Goal: Task Accomplishment & Management: Use online tool/utility

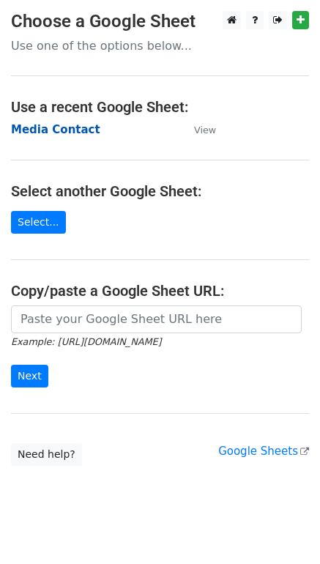
click at [41, 134] on strong "Media Contact" at bounding box center [55, 129] width 89 height 13
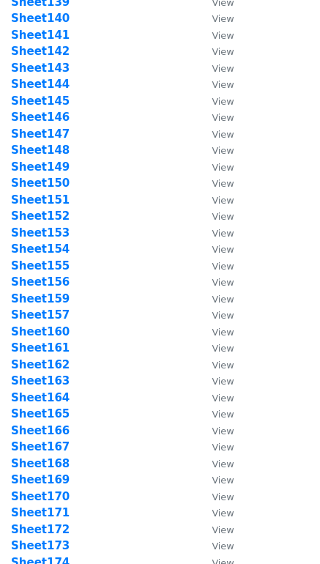
scroll to position [2828, 0]
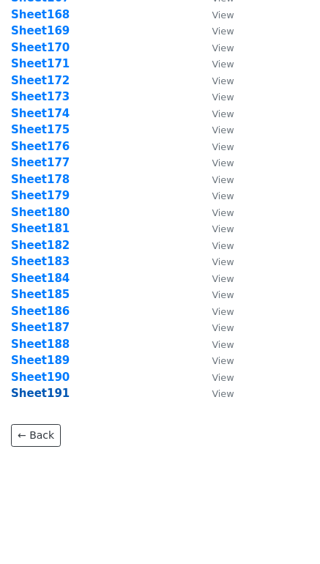
click at [56, 394] on strong "Sheet191" at bounding box center [40, 392] width 59 height 13
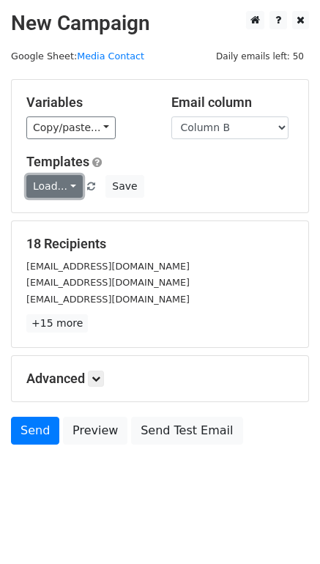
click at [50, 183] on link "Load..." at bounding box center [54, 186] width 56 height 23
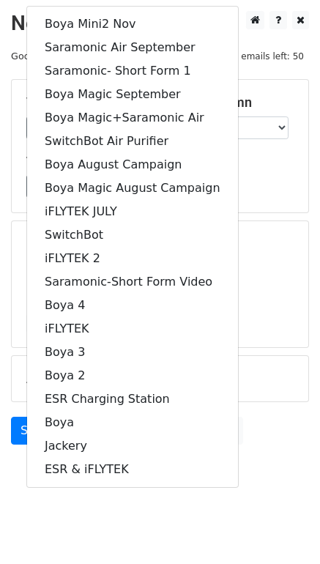
click at [272, 223] on div "18 Recipients monigybeats@gmail.com schliingeel@vertical-influence.com business…" at bounding box center [160, 284] width 296 height 126
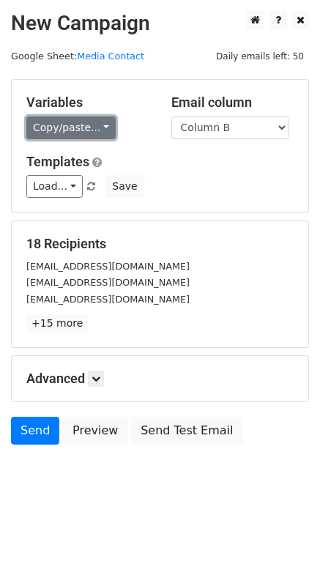
click at [75, 124] on link "Copy/paste..." at bounding box center [70, 127] width 89 height 23
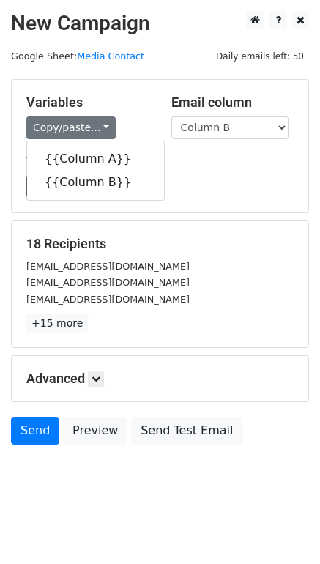
click at [149, 111] on div "Variables Copy/paste... {{Column A}} {{Column B}}" at bounding box center [87, 116] width 145 height 45
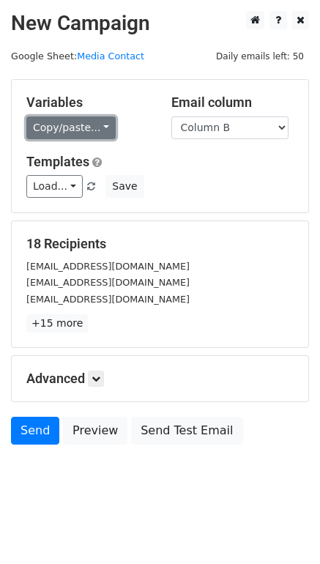
click at [89, 138] on link "Copy/paste..." at bounding box center [70, 127] width 89 height 23
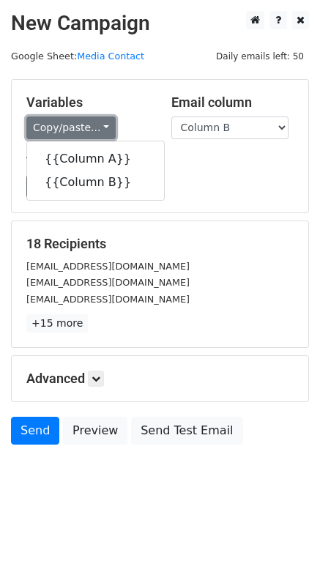
click at [91, 125] on link "Copy/paste..." at bounding box center [70, 127] width 89 height 23
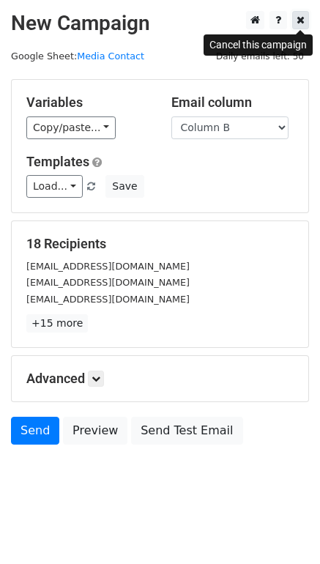
click at [302, 19] on icon at bounding box center [300, 20] width 8 height 10
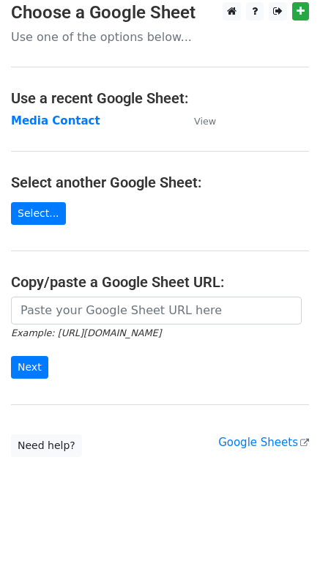
scroll to position [19, 0]
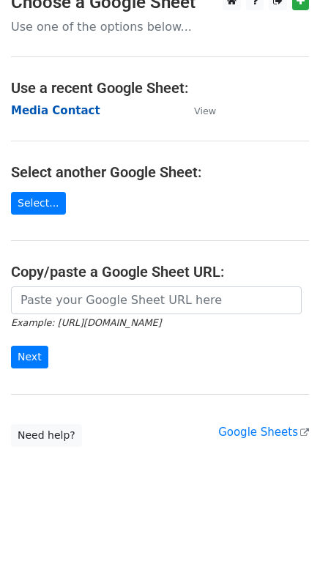
click at [66, 114] on strong "Media Contact" at bounding box center [55, 110] width 89 height 13
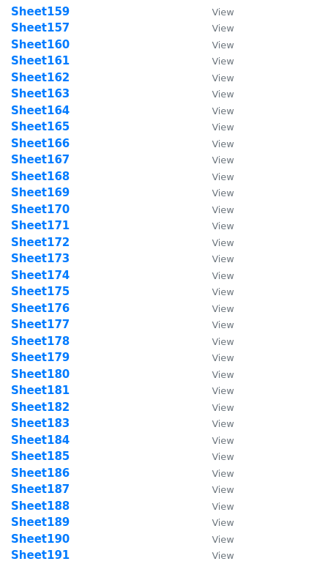
scroll to position [2828, 0]
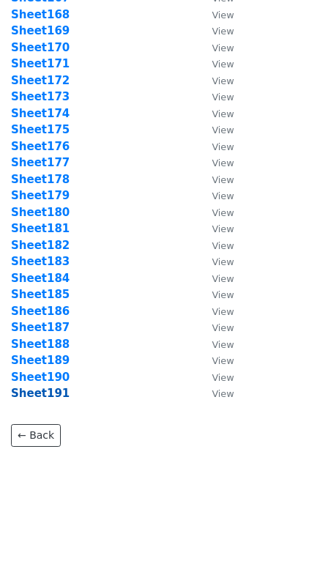
click at [55, 394] on strong "Sheet191" at bounding box center [40, 392] width 59 height 13
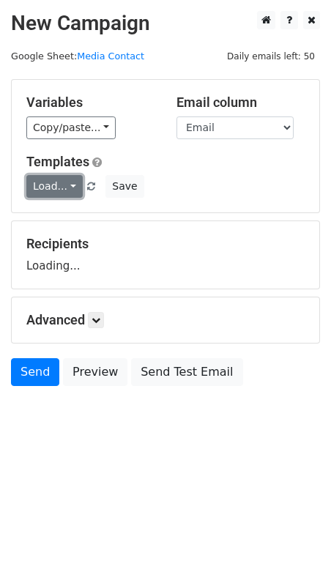
click at [53, 191] on link "Load..." at bounding box center [54, 186] width 56 height 23
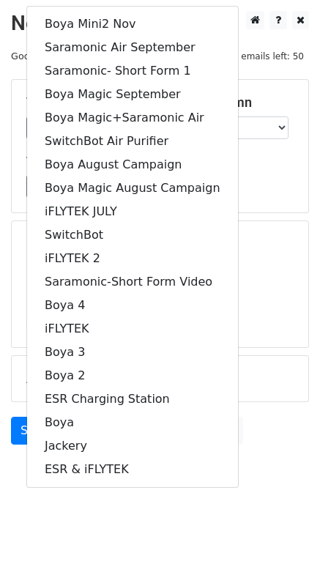
drag, startPoint x: 291, startPoint y: 307, endPoint x: 265, endPoint y: 265, distance: 49.3
click at [291, 306] on div "[EMAIL_ADDRESS][DOMAIN_NAME]" at bounding box center [159, 299] width 289 height 17
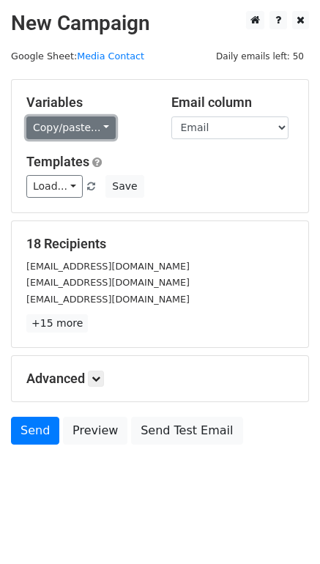
click at [89, 123] on link "Copy/paste..." at bounding box center [70, 127] width 89 height 23
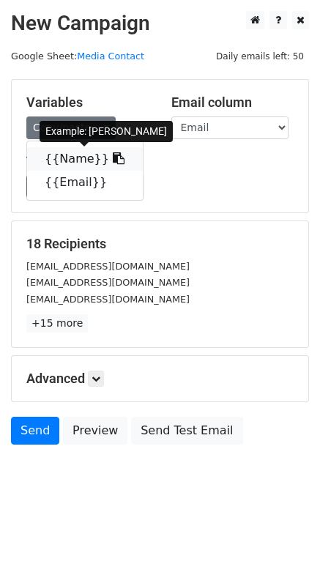
click at [73, 155] on link "{{Name}}" at bounding box center [85, 158] width 116 height 23
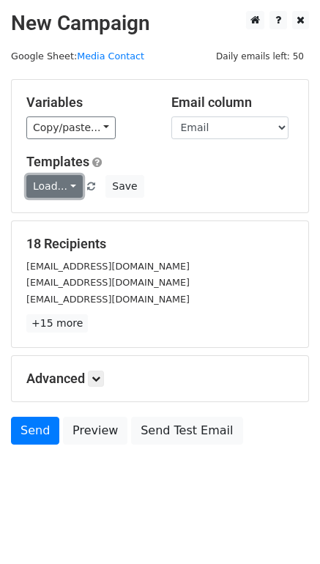
click at [49, 187] on link "Load..." at bounding box center [54, 186] width 56 height 23
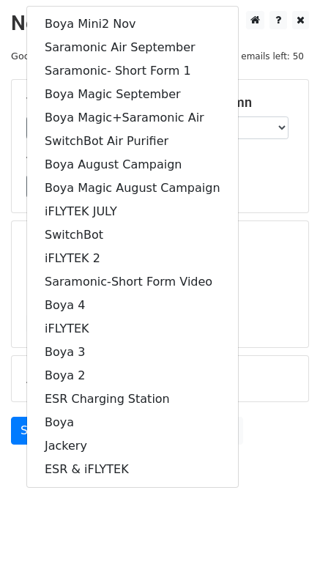
click at [255, 258] on div "[EMAIL_ADDRESS][DOMAIN_NAME]" at bounding box center [159, 266] width 289 height 17
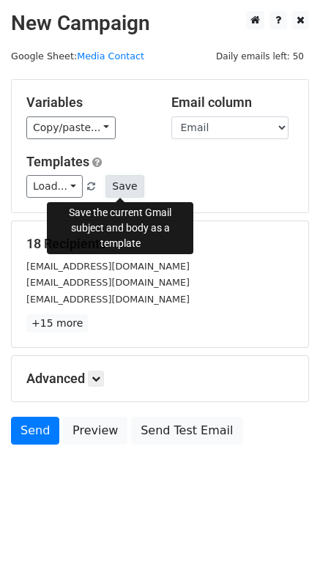
click at [116, 186] on button "Save" at bounding box center [124, 186] width 38 height 23
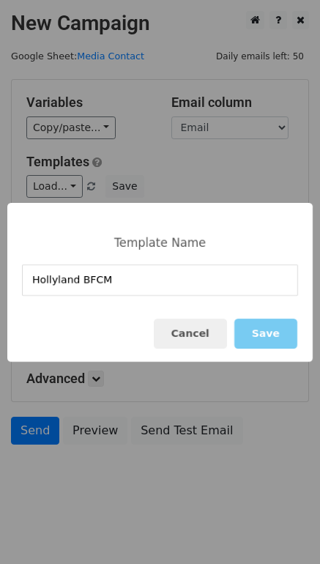
type input "Hollyland BFCM"
click at [274, 342] on button "Save" at bounding box center [265, 333] width 63 height 30
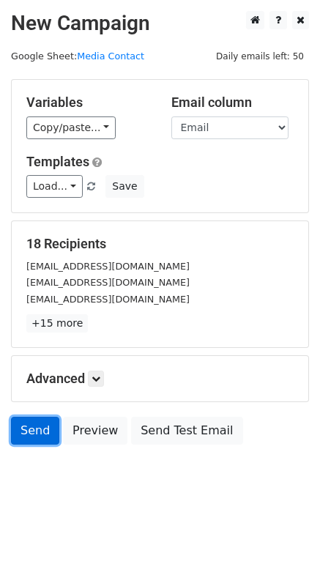
click at [36, 431] on link "Send" at bounding box center [35, 430] width 48 height 28
